Goal: Task Accomplishment & Management: Complete application form

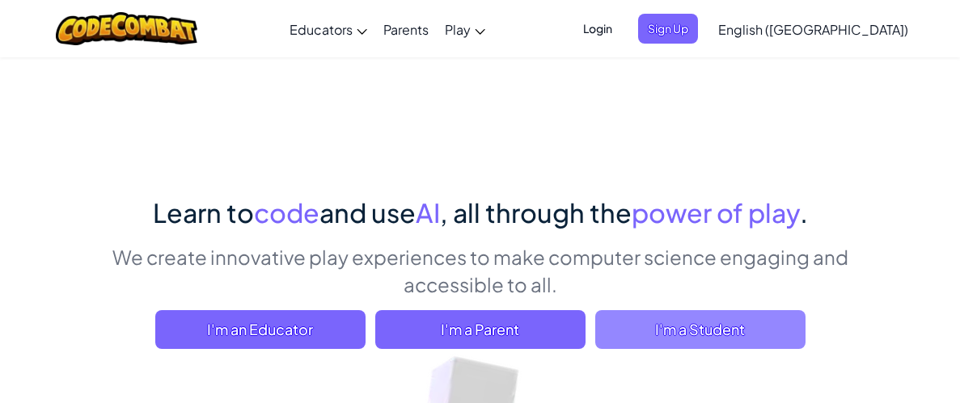
click at [694, 337] on span "I'm a Student" at bounding box center [700, 329] width 210 height 39
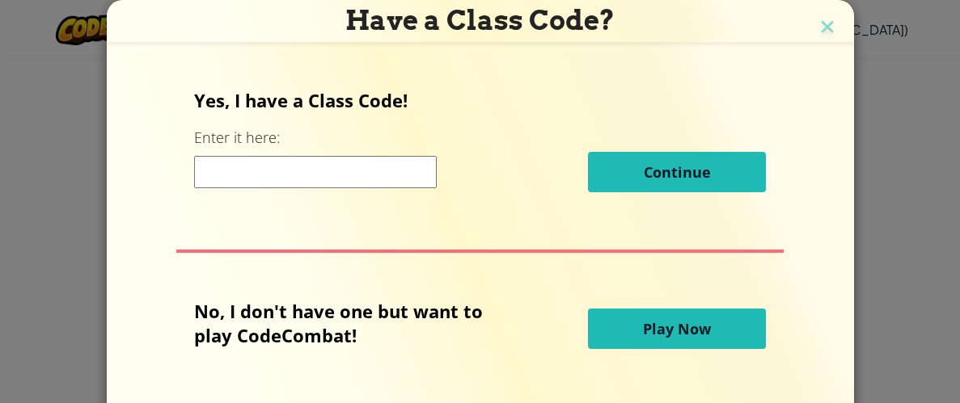
scroll to position [65, 0]
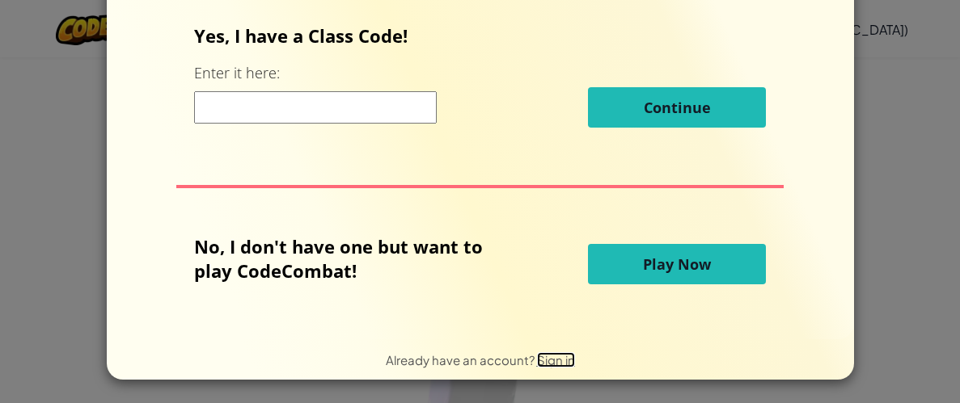
click at [554, 352] on span "Sign in" at bounding box center [556, 359] width 38 height 15
